Goal: Information Seeking & Learning: Check status

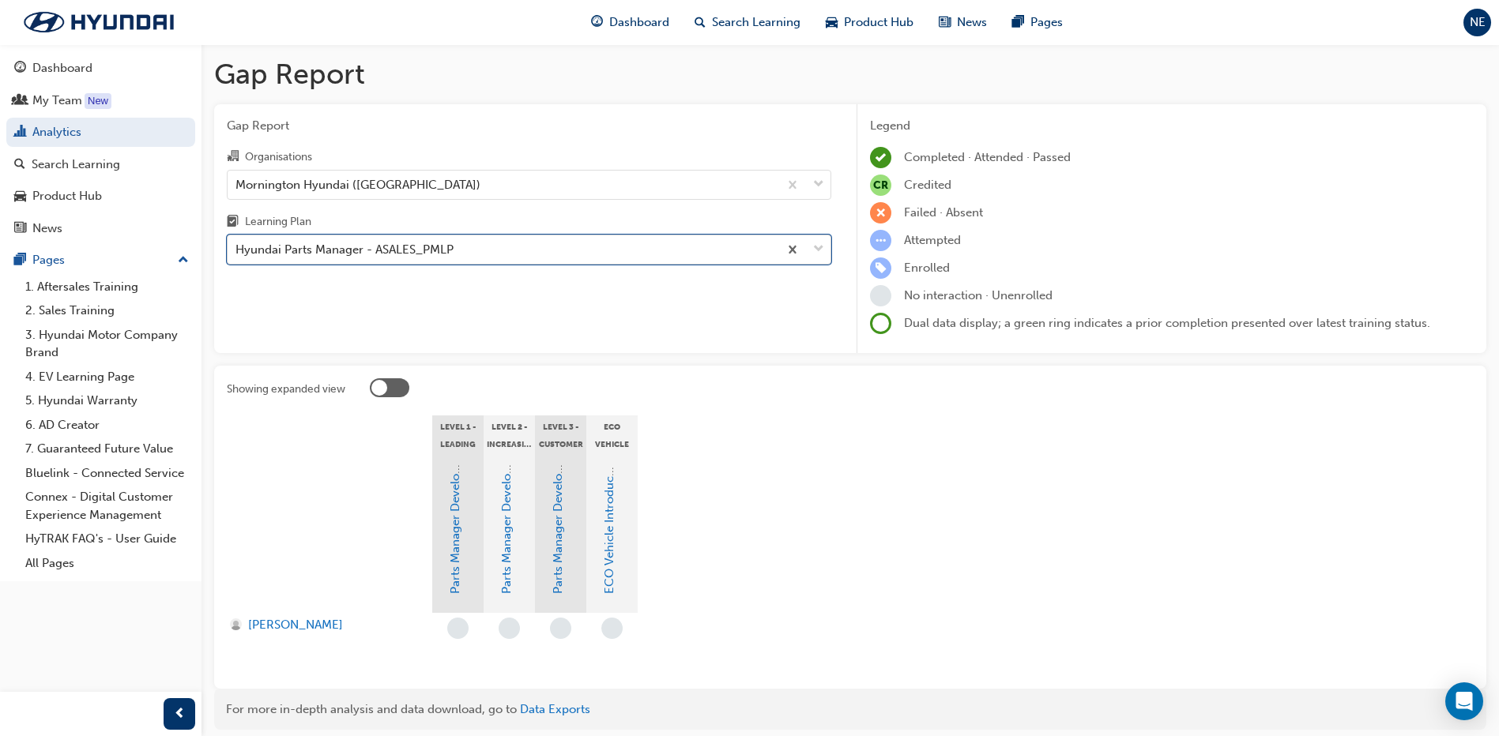
click at [494, 245] on div "Hyundai Parts Manager - ASALES_PMLP" at bounding box center [503, 250] width 551 height 28
click at [237, 245] on input "Learning Plan option Hyundai Parts Manager - ASALES_PMLP, selected. 0 results a…" at bounding box center [236, 249] width 2 height 13
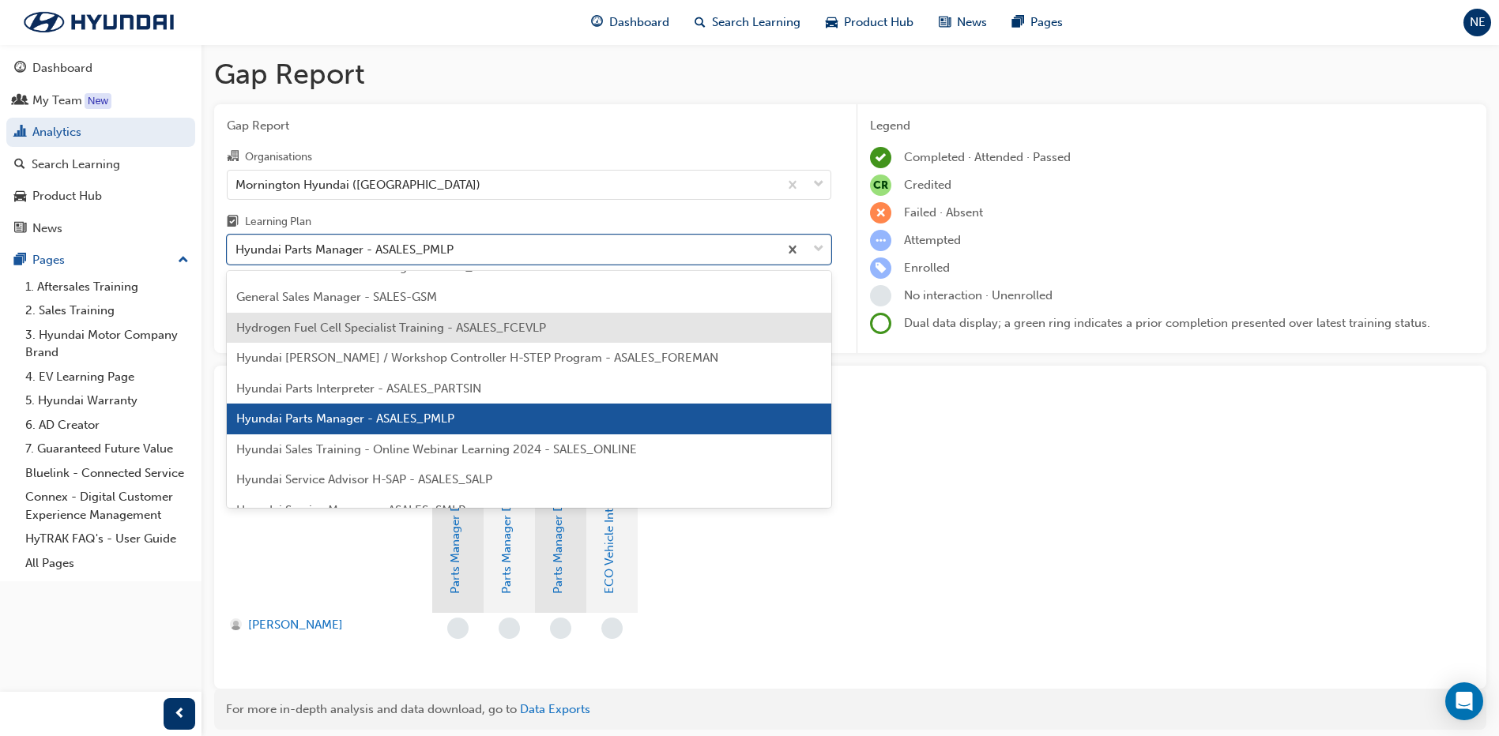
scroll to position [312, 0]
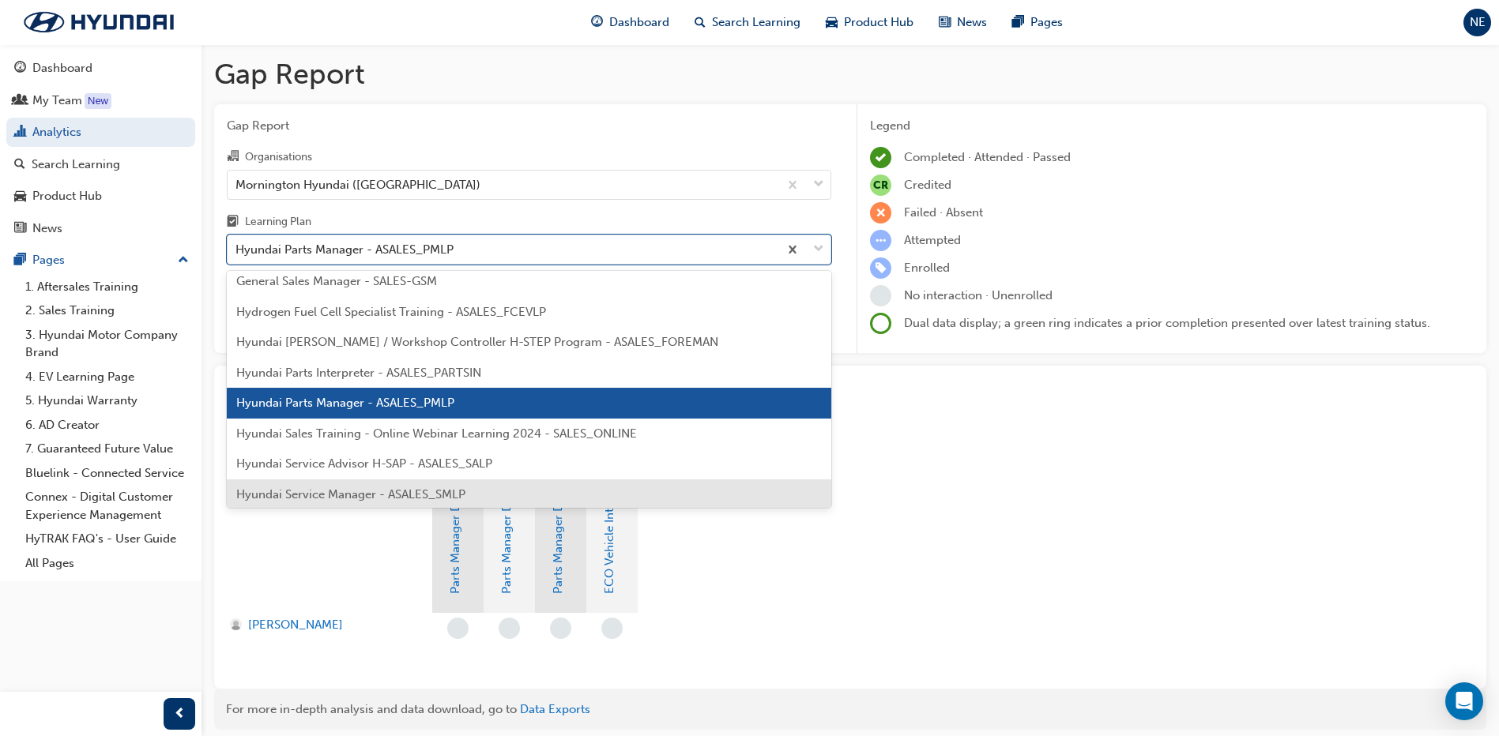
click at [445, 491] on span "Hyundai Service Manager - ASALES_SMLP" at bounding box center [350, 495] width 229 height 14
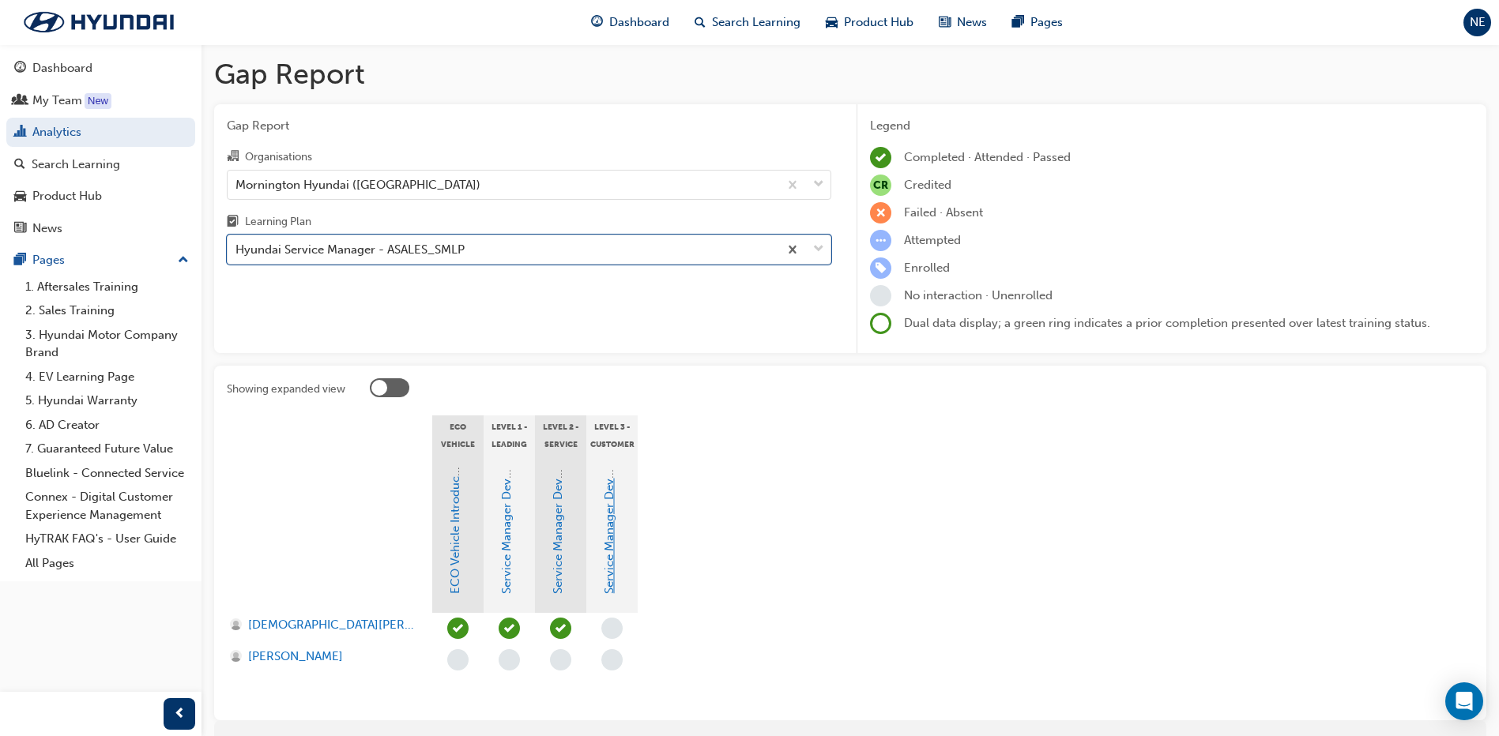
click at [607, 552] on link "Service Manager Development Program Level 3" at bounding box center [609, 463] width 14 height 261
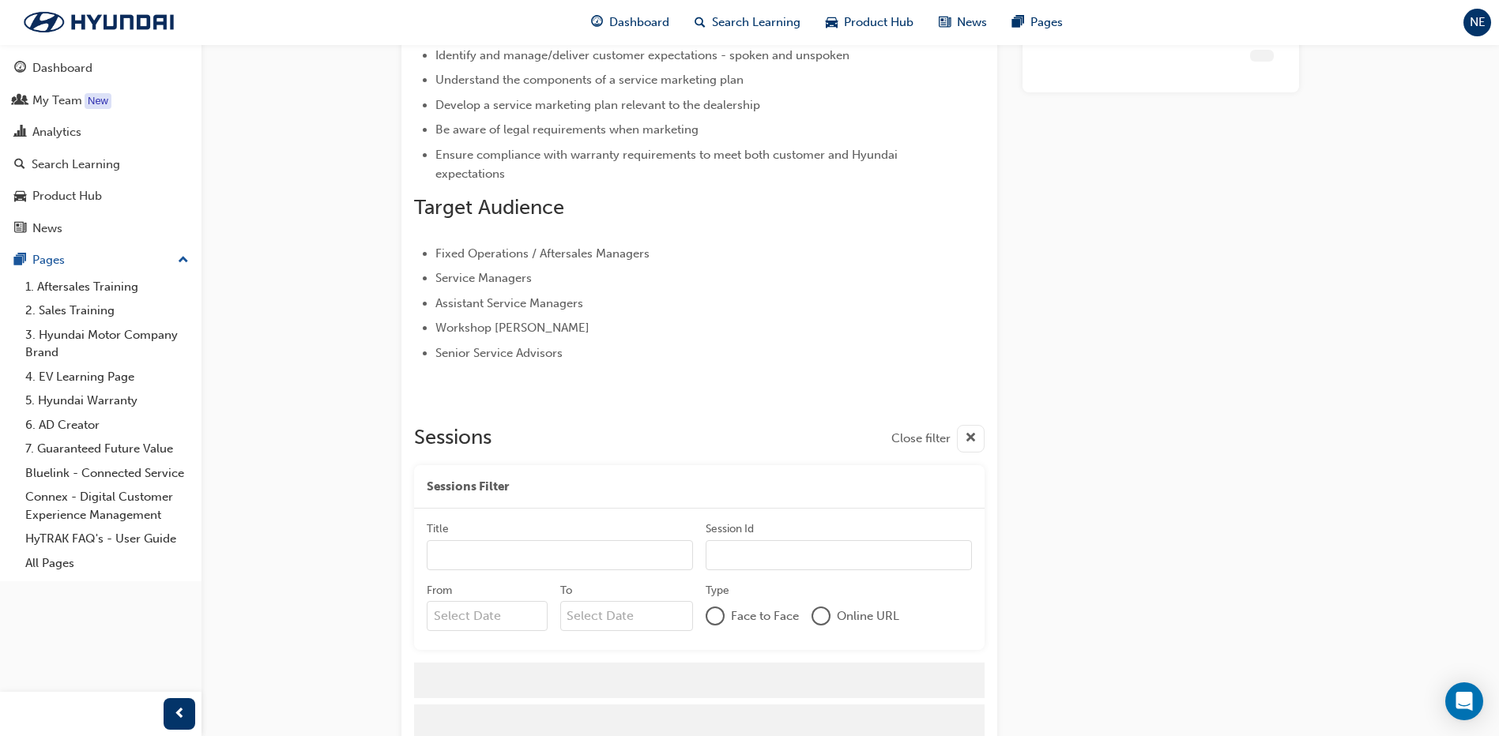
scroll to position [510, 0]
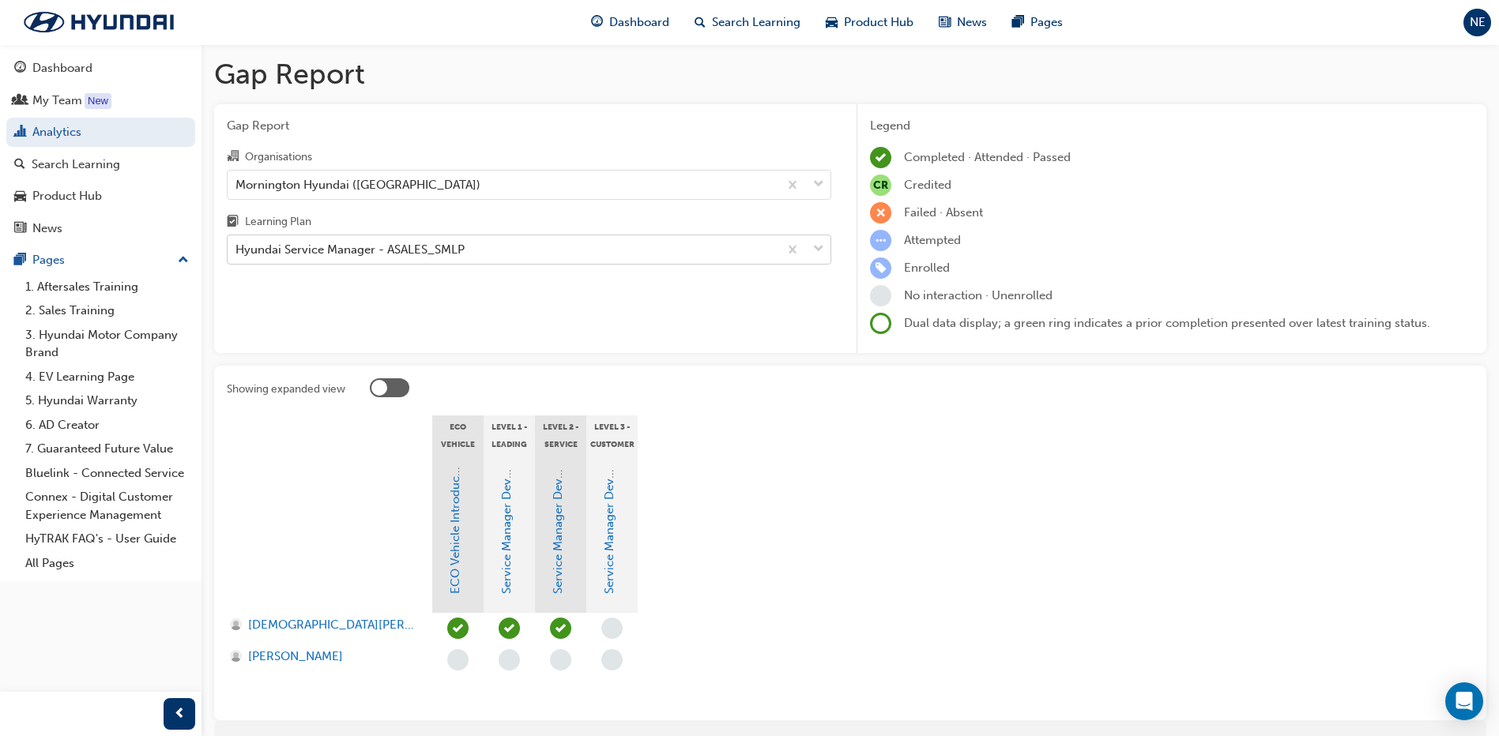
click at [534, 251] on div "Hyundai Service Manager - ASALES_SMLP" at bounding box center [503, 250] width 551 height 28
click at [237, 251] on input "Learning Plan Hyundai Service Manager - ASALES_SMLP" at bounding box center [236, 249] width 2 height 13
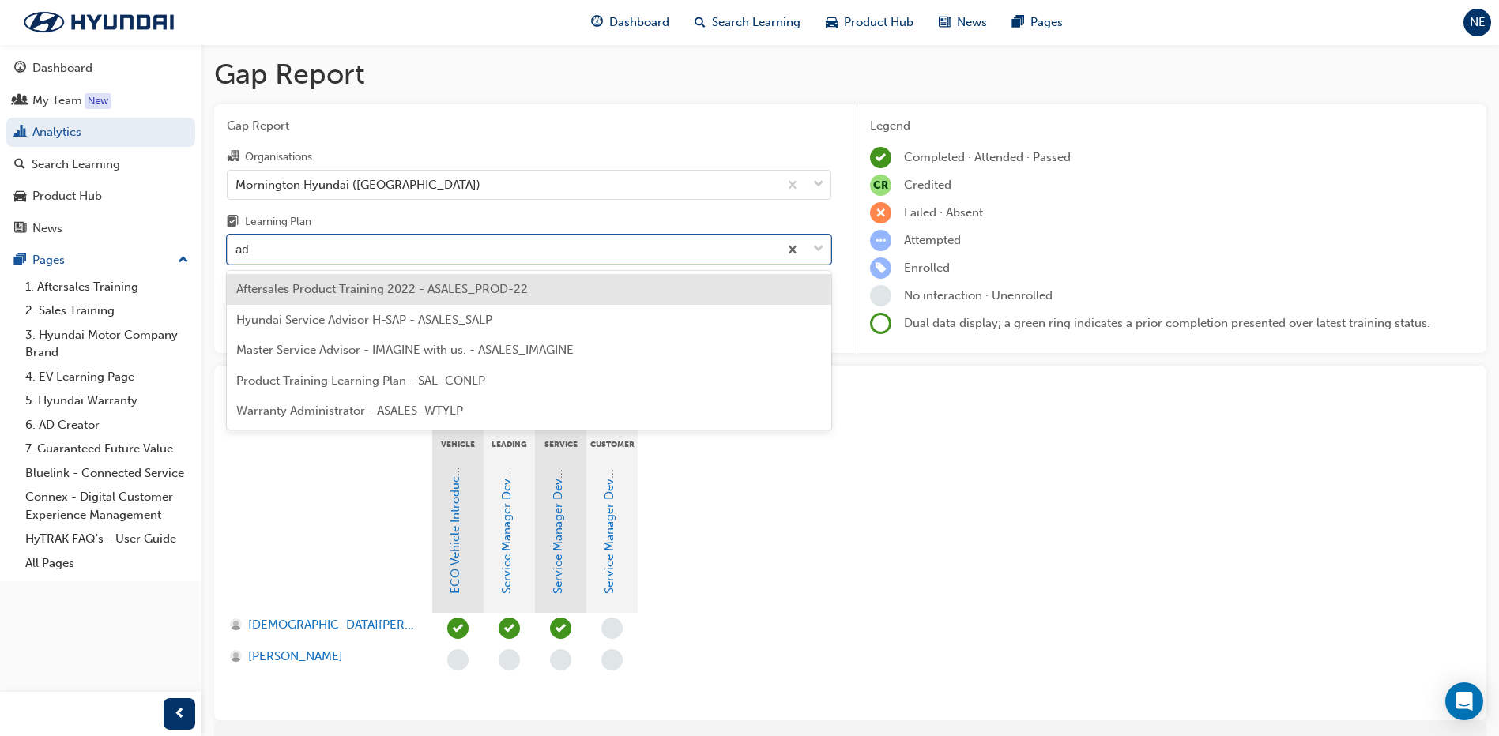
type input "adv"
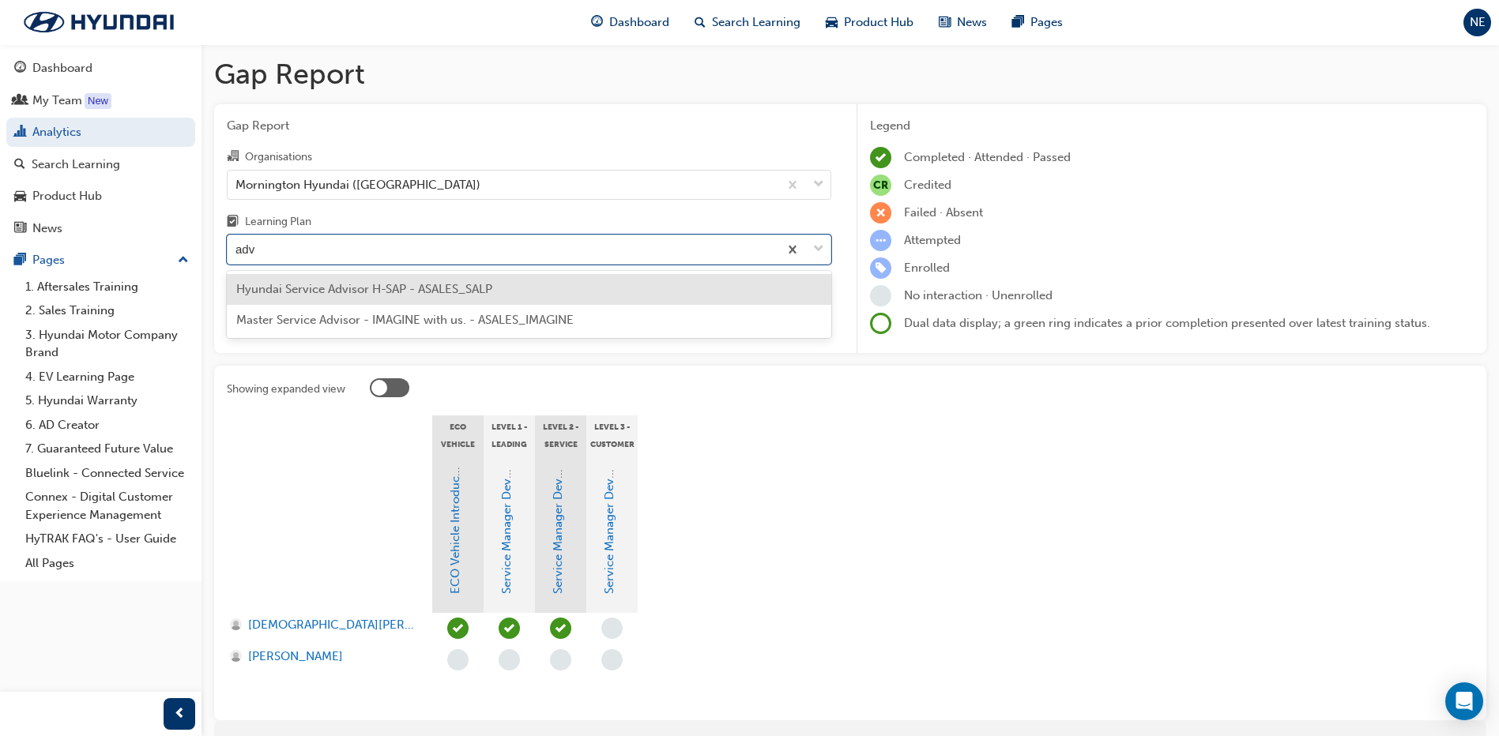
click at [512, 283] on div "Hyundai Service Advisor H-SAP - ASALES_SALP" at bounding box center [529, 289] width 604 height 31
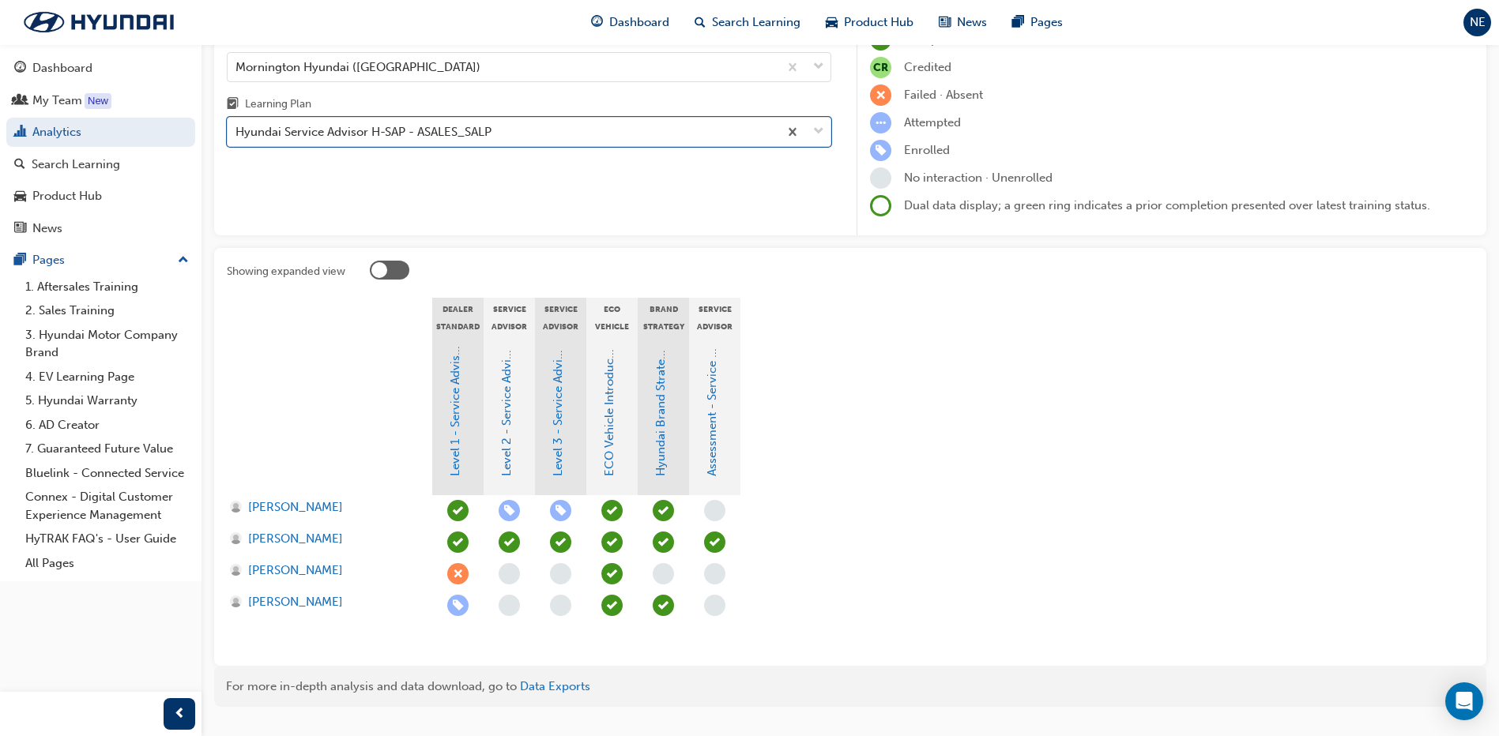
scroll to position [153, 0]
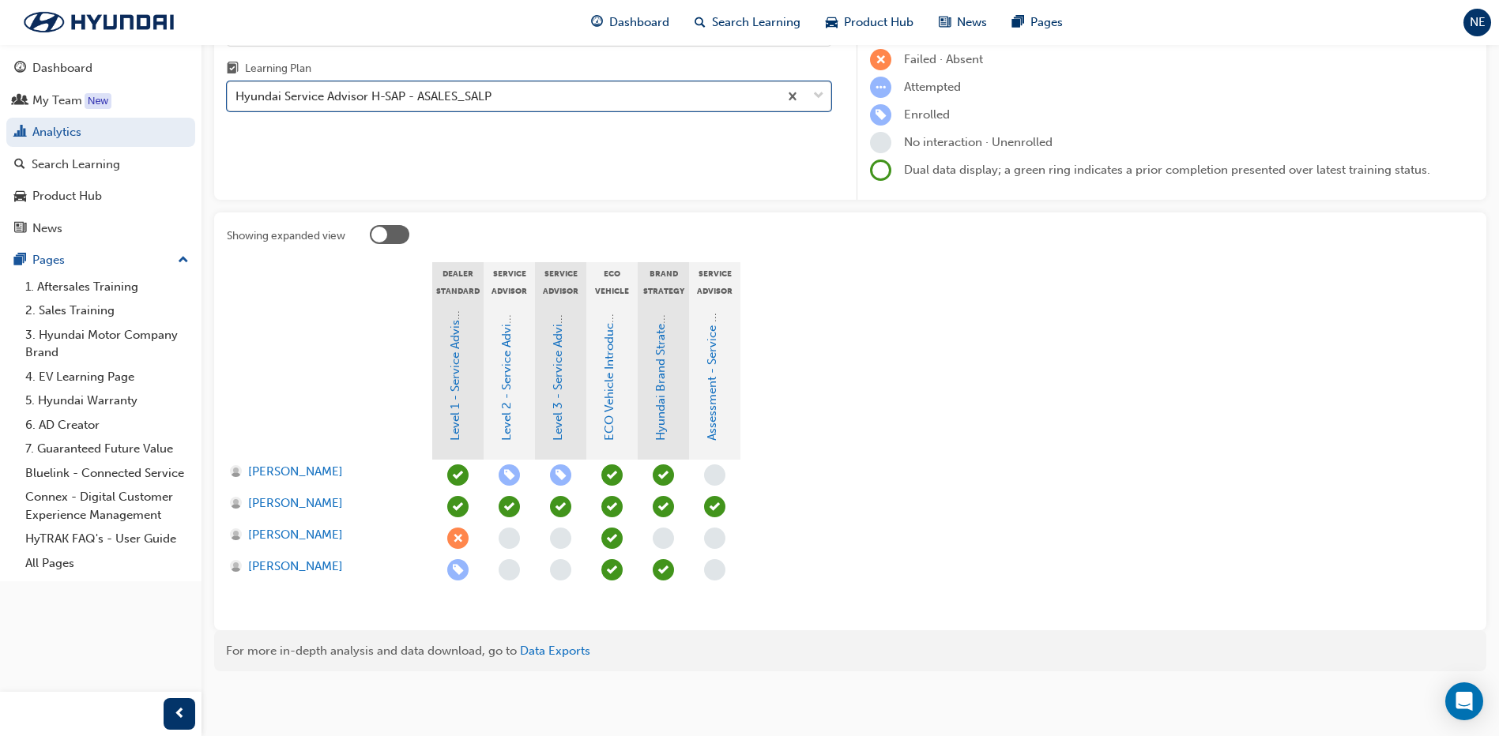
click at [518, 96] on div "Hyundai Service Advisor H-SAP - ASALES_SALP" at bounding box center [503, 97] width 551 height 28
click at [237, 96] on input "Learning Plan option Hyundai Service Advisor H-SAP - ASALES_SALP, selected. 0 r…" at bounding box center [236, 95] width 2 height 13
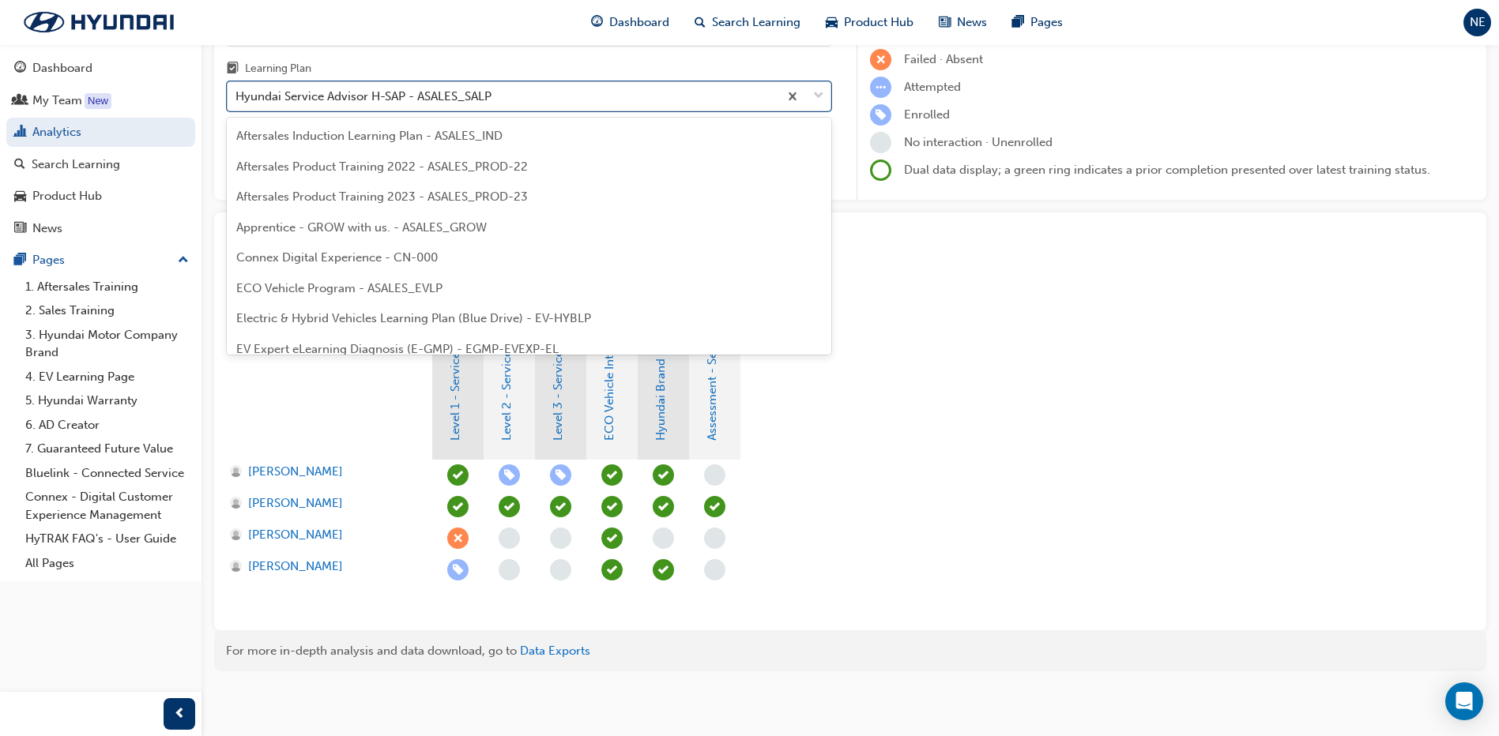
scroll to position [294, 0]
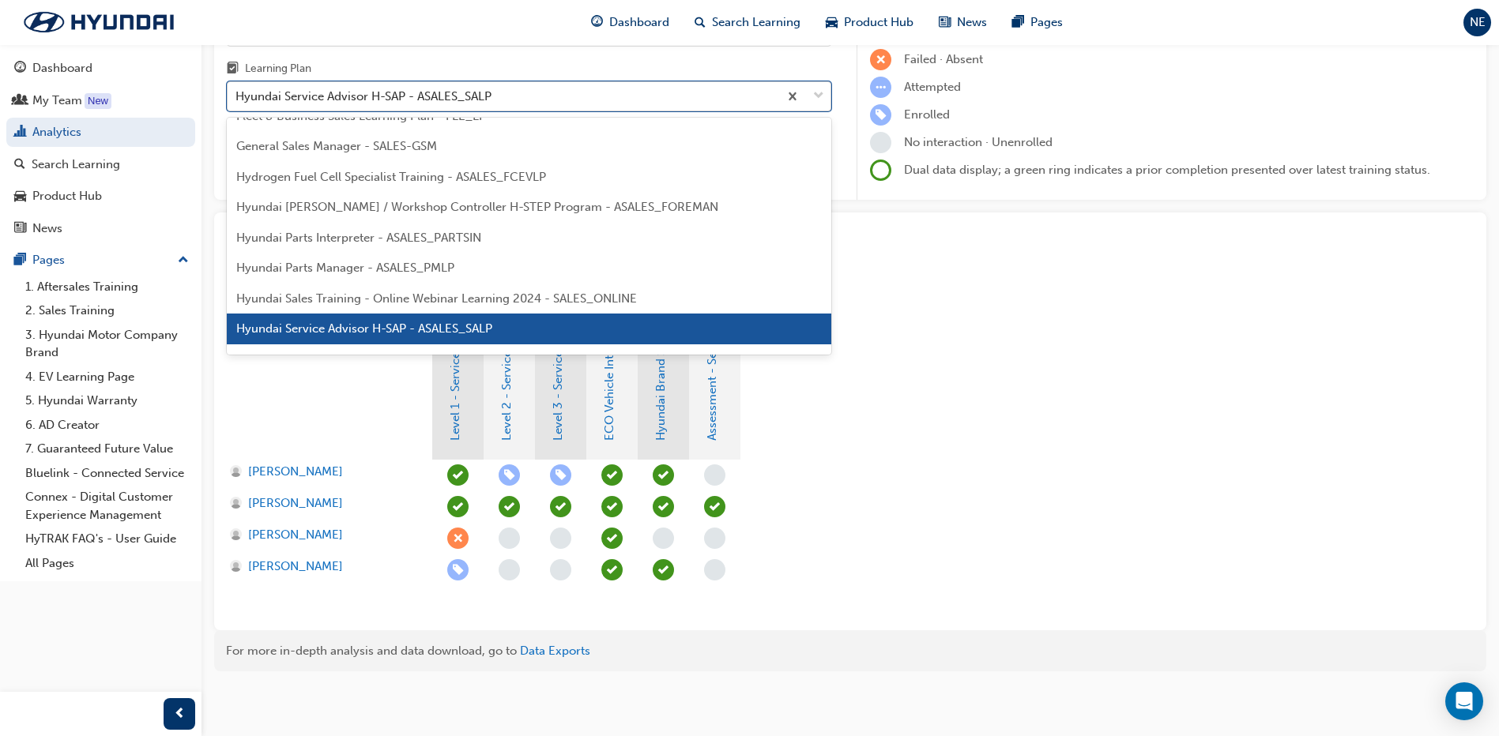
click at [518, 96] on div "Hyundai Service Advisor H-SAP - ASALES_SALP" at bounding box center [503, 97] width 551 height 28
click at [237, 96] on input "Learning Plan option Hyundai Service Advisor H-SAP - ASALES_SALP, selected. opt…" at bounding box center [236, 95] width 2 height 13
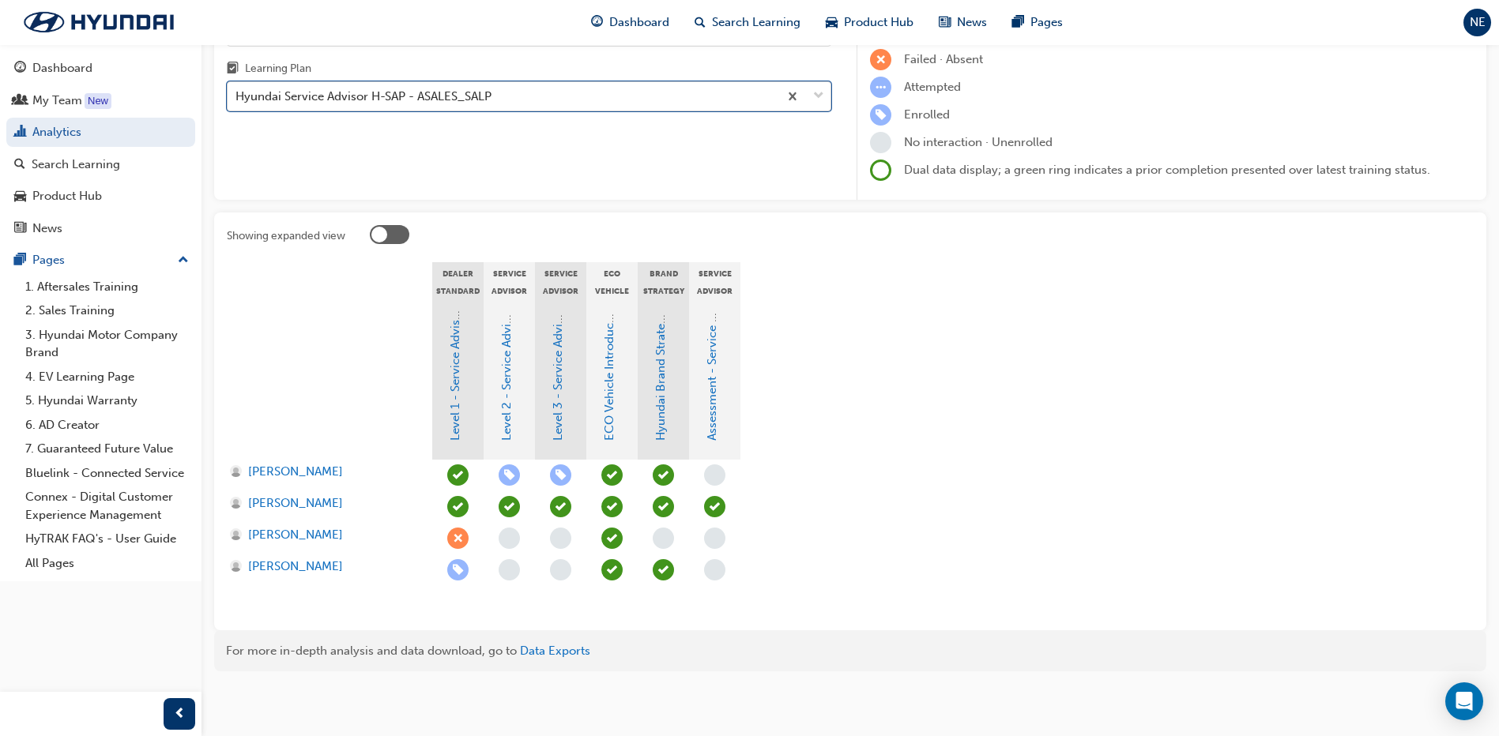
click at [518, 96] on div "Hyundai Service Advisor H-SAP - ASALES_SALP" at bounding box center [503, 97] width 551 height 28
click at [237, 96] on input "Learning Plan option Hyundai Service Advisor H-SAP - ASALES_SALP, selected. 0 r…" at bounding box center [236, 95] width 2 height 13
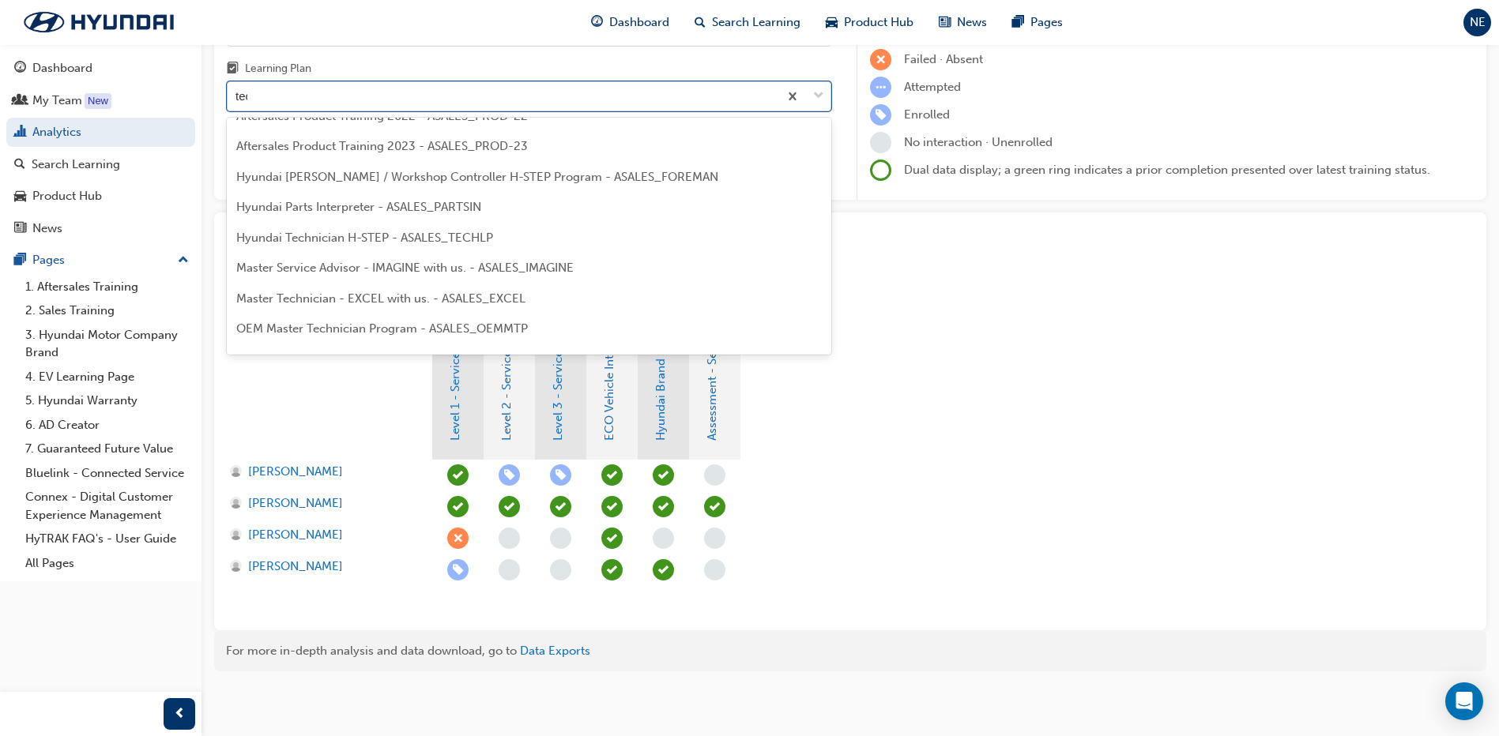
scroll to position [0, 0]
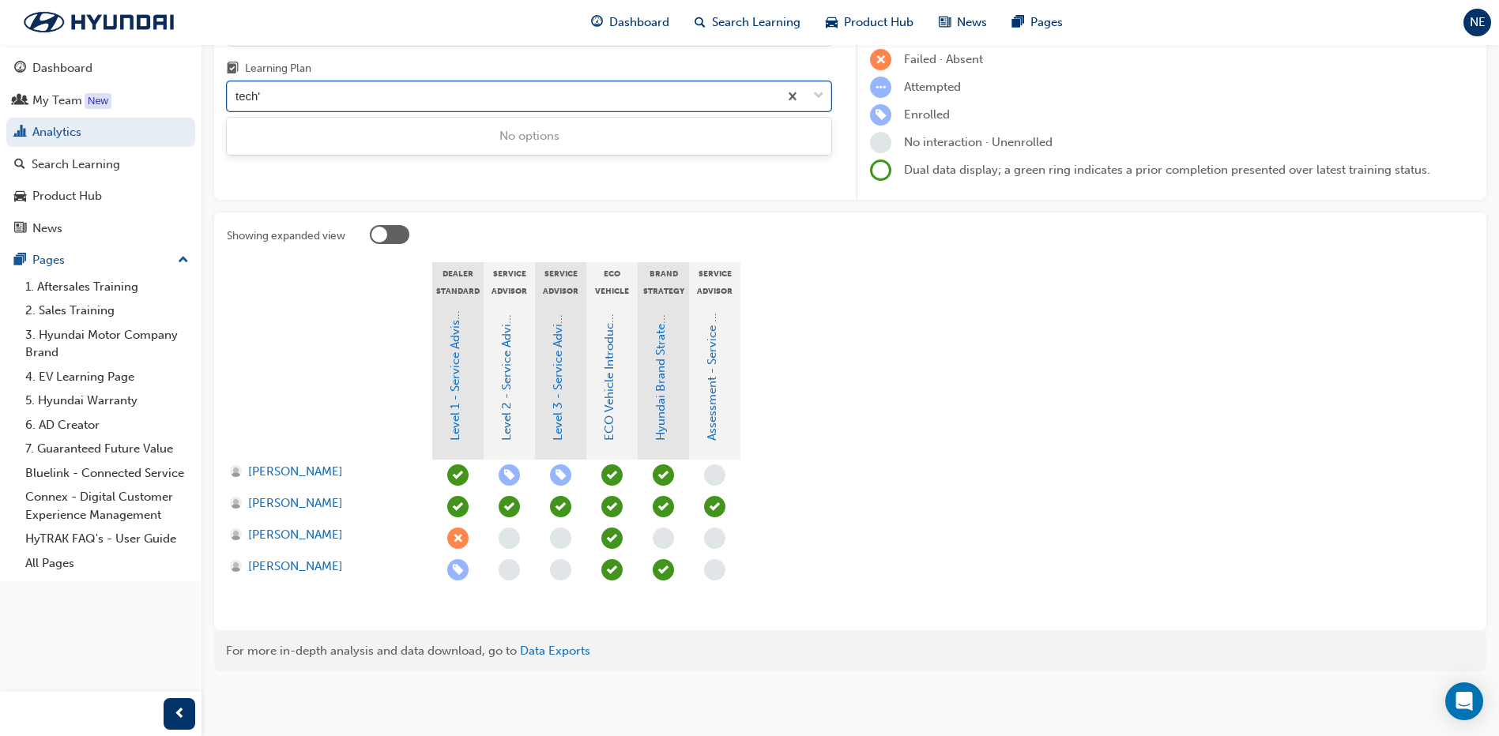
type input "tech"
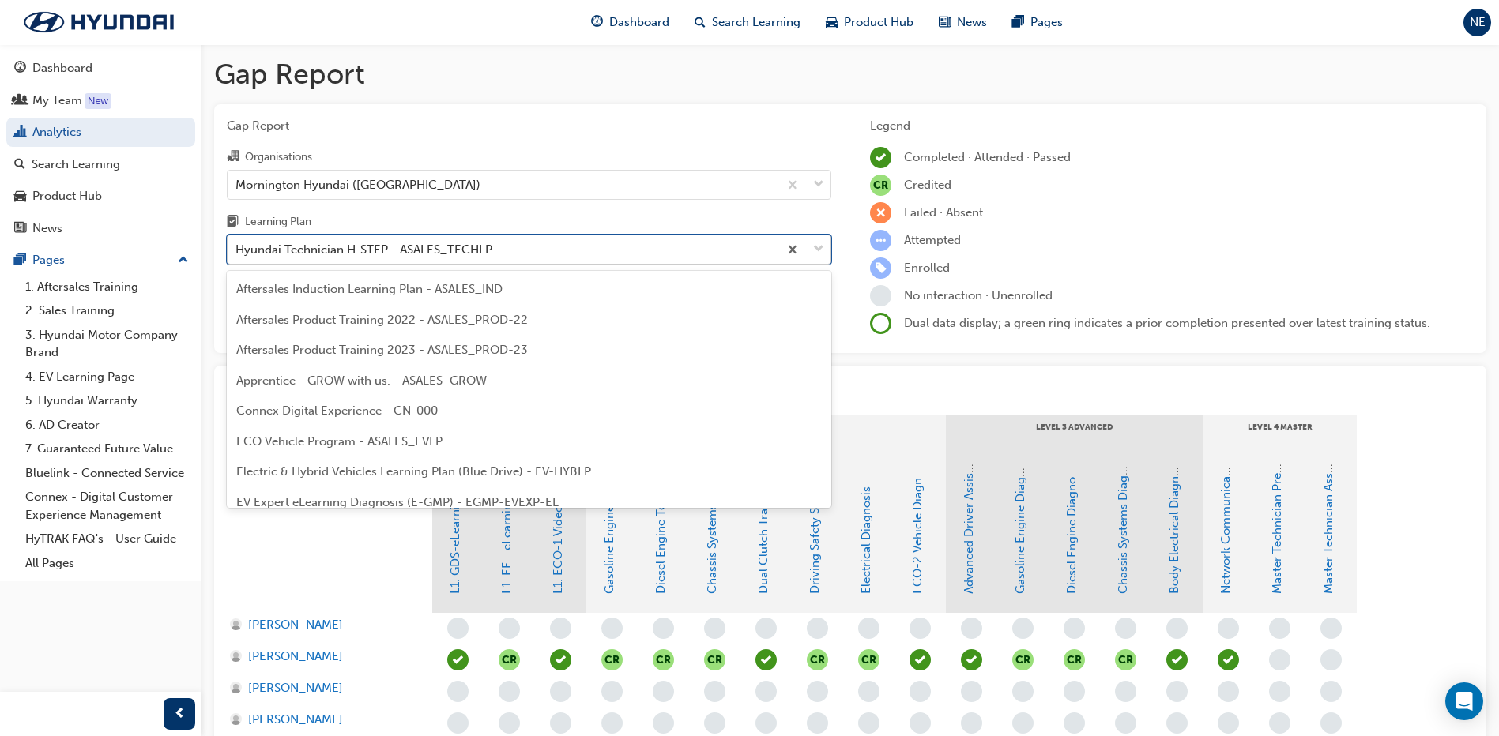
click at [525, 250] on div "Hyundai Technician H-STEP - ASALES_TECHLP" at bounding box center [503, 250] width 551 height 28
click at [237, 250] on input "Learning Plan option Hyundai Technician H-STEP - ASALES_TECHLP, selected. optio…" at bounding box center [236, 249] width 2 height 13
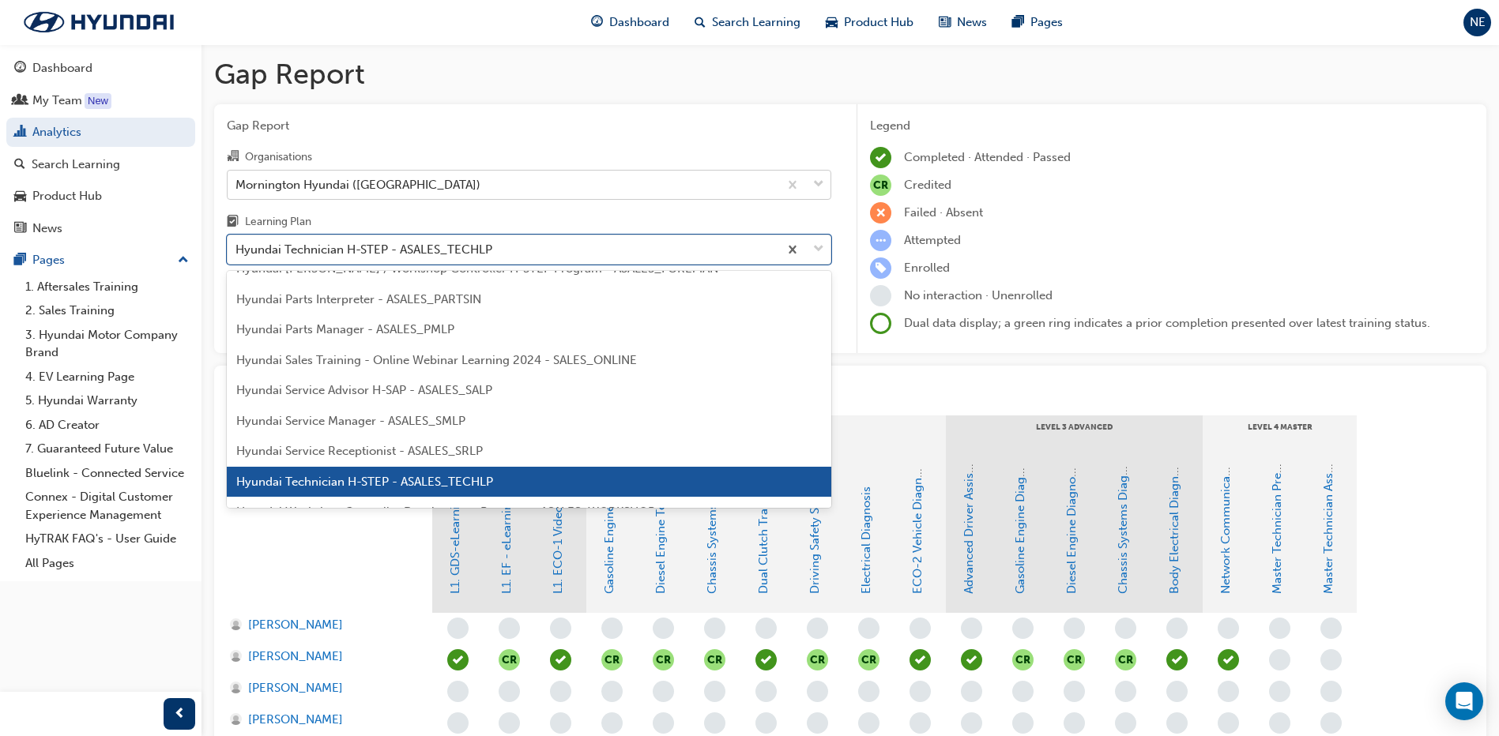
click at [449, 185] on div "Mornington Hyundai ([GEOGRAPHIC_DATA])" at bounding box center [503, 185] width 551 height 28
click at [237, 185] on input "Organisations Mornington Hyundai ([GEOGRAPHIC_DATA])" at bounding box center [236, 183] width 2 height 13
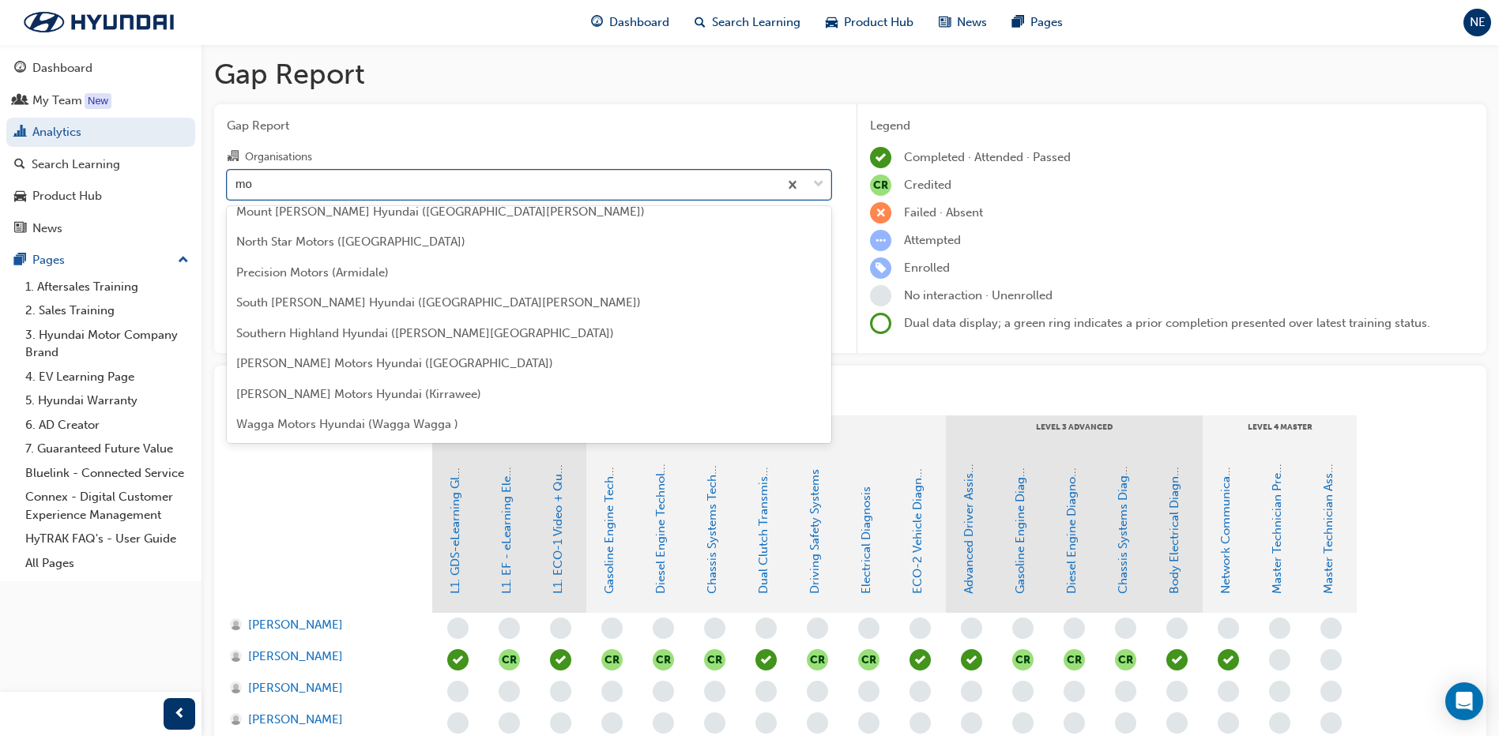
scroll to position [233, 0]
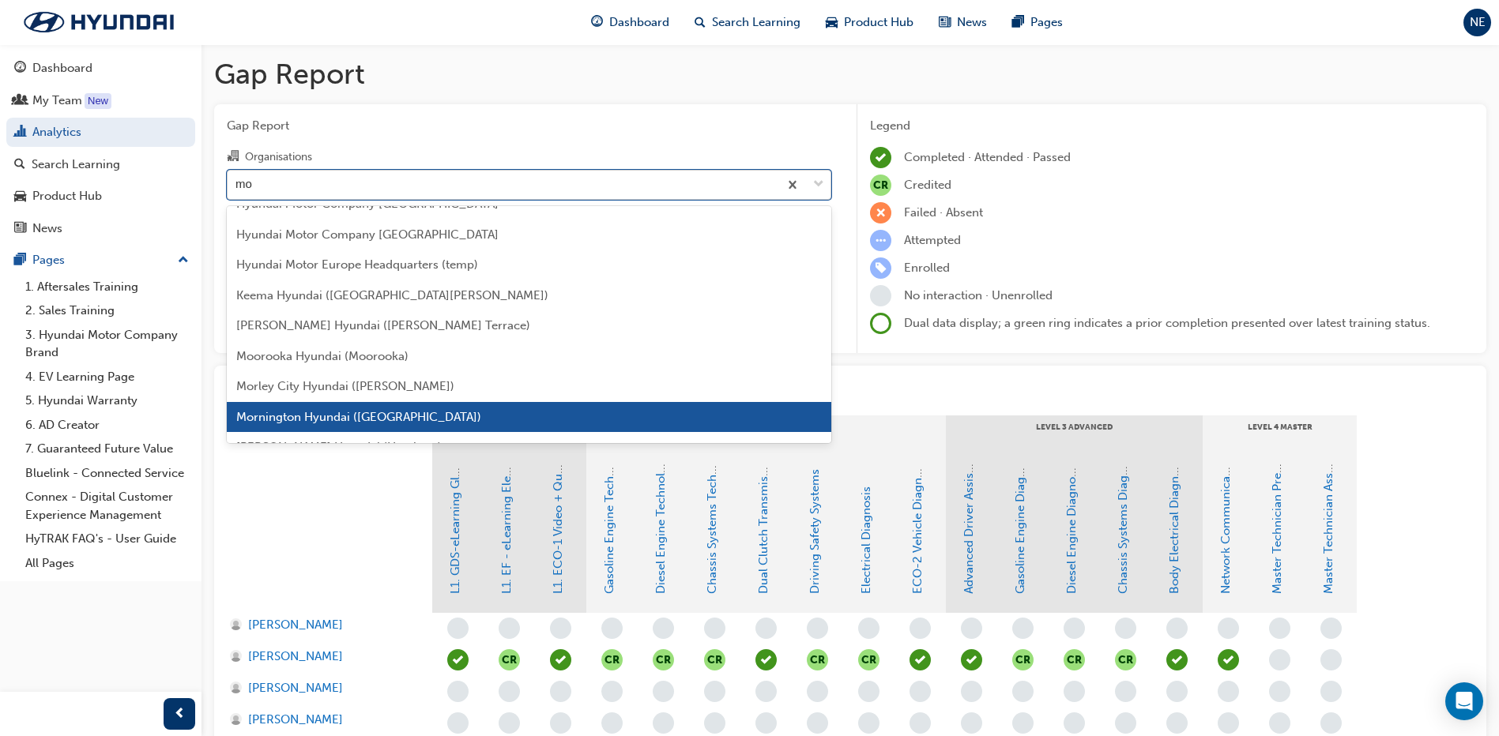
type input "mor"
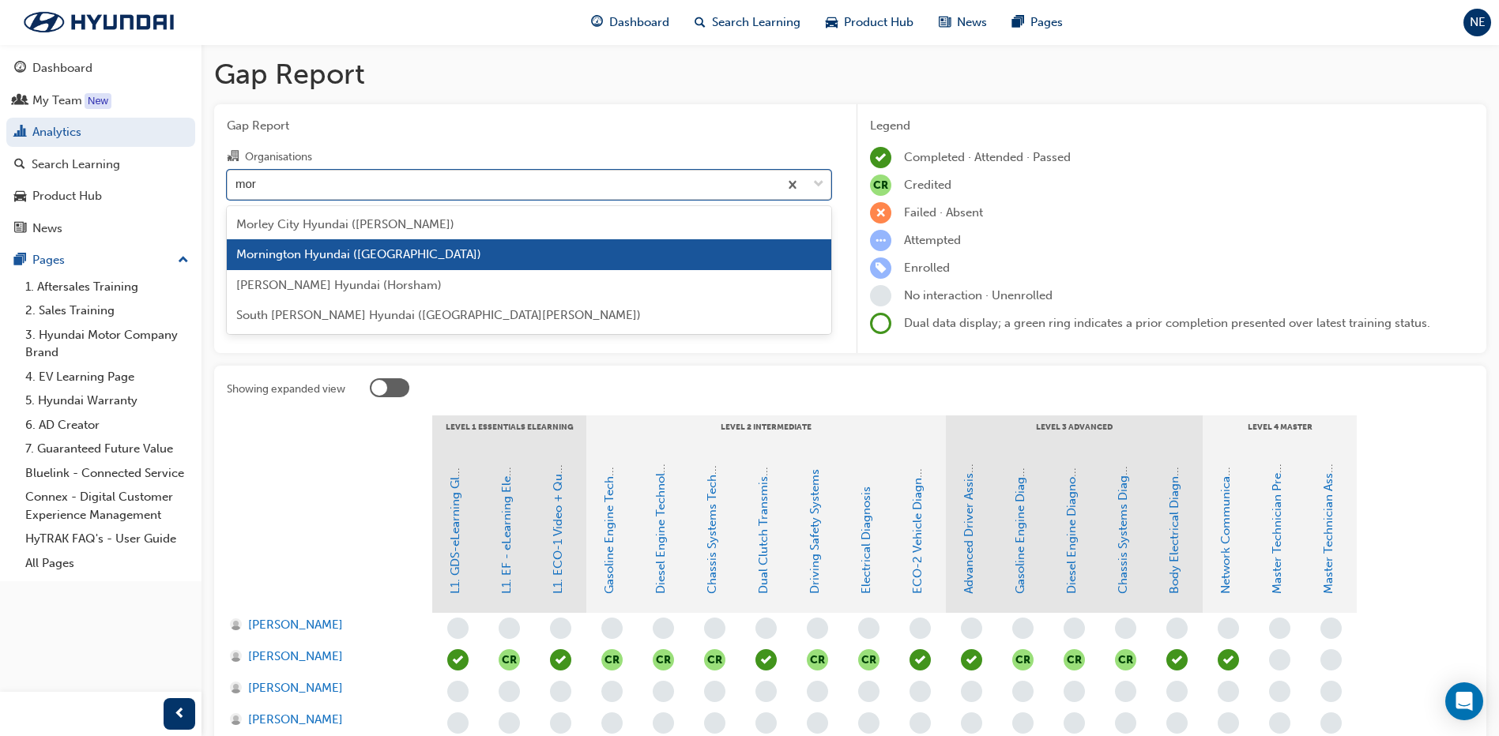
scroll to position [0, 0]
click at [463, 254] on div "Mornington Hyundai ([GEOGRAPHIC_DATA])" at bounding box center [529, 254] width 604 height 31
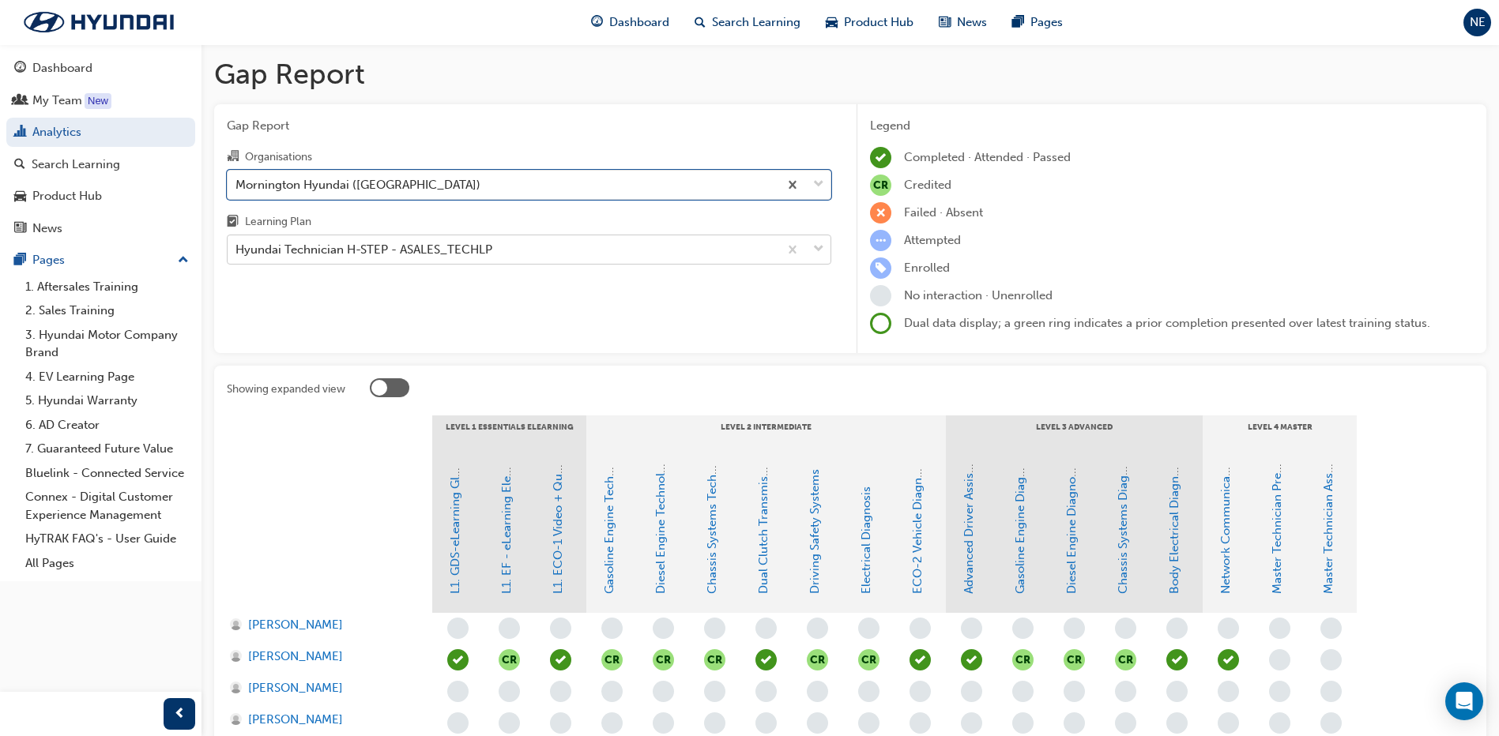
click at [442, 257] on div "Hyundai Technician H-STEP - ASALES_TECHLP" at bounding box center [363, 250] width 257 height 18
click at [237, 256] on input "Learning Plan Hyundai Technician H-STEP - ASALES_TECHLP" at bounding box center [236, 249] width 2 height 13
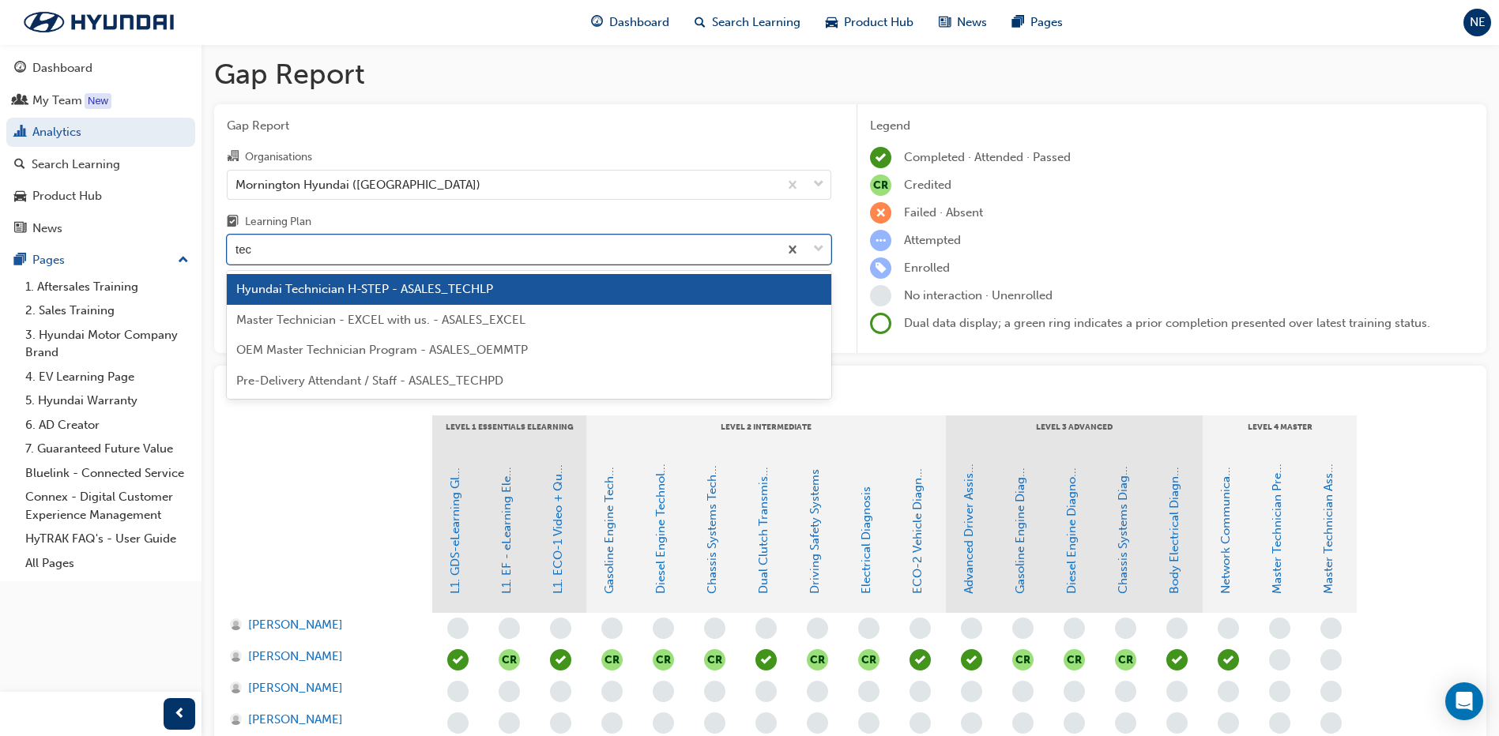
type input "tech"
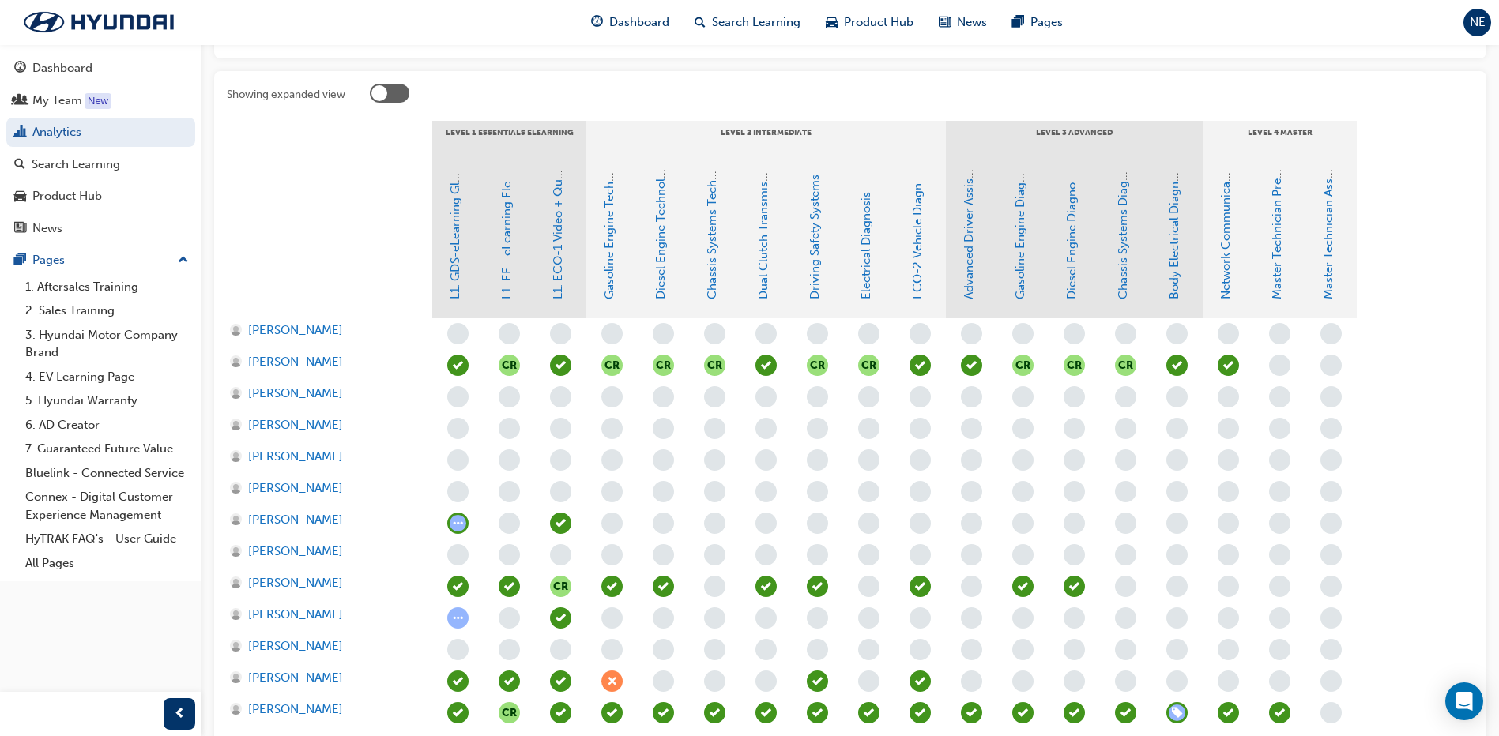
scroll to position [316, 0]
